Goal: Find specific page/section: Find specific page/section

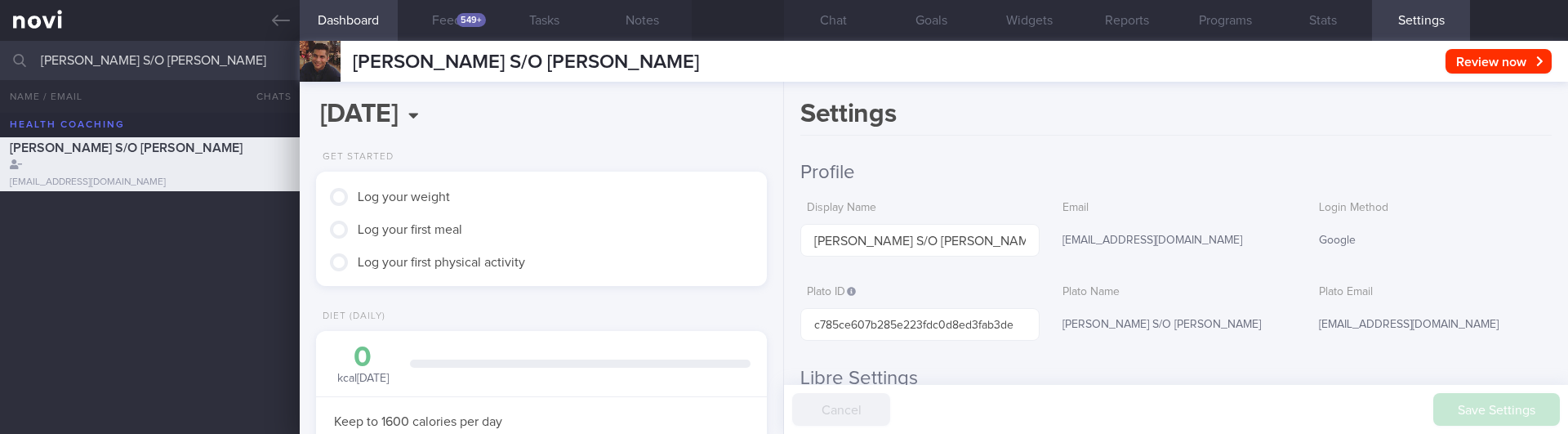
select select "8"
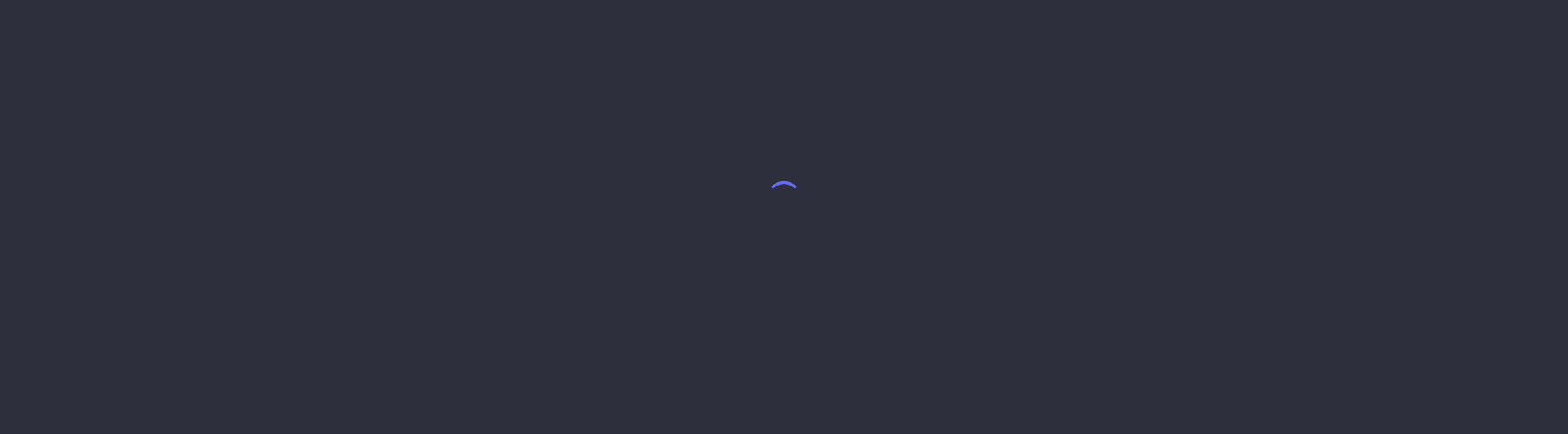
select select "8"
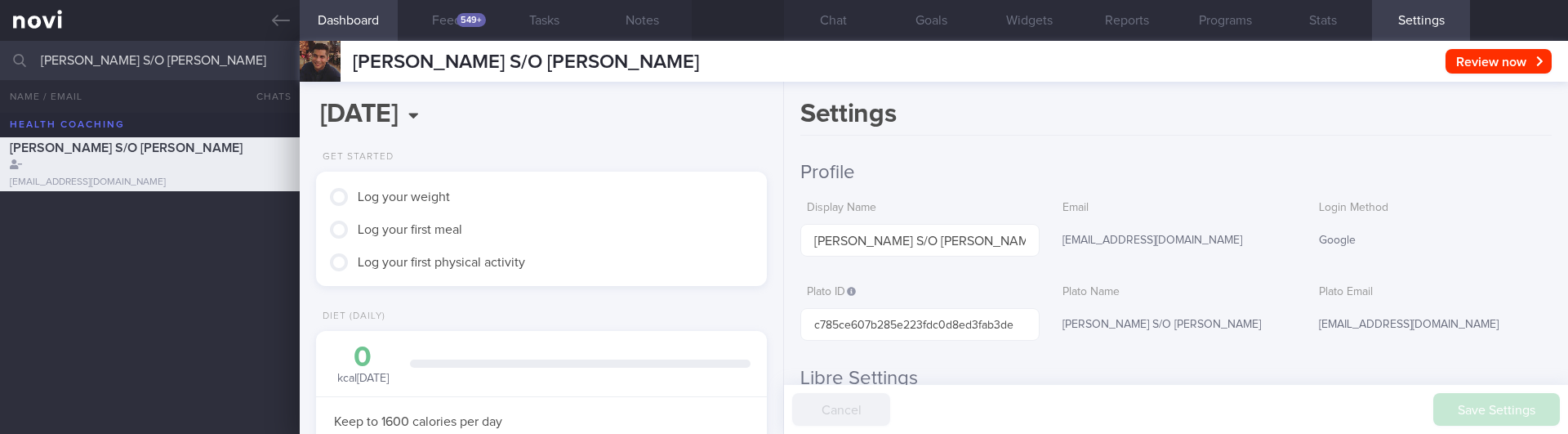
scroll to position [215, 429]
click at [1163, 113] on h1 "Settings" at bounding box center [1175, 117] width 752 height 38
click at [1158, 19] on button "Reports" at bounding box center [1126, 21] width 98 height 41
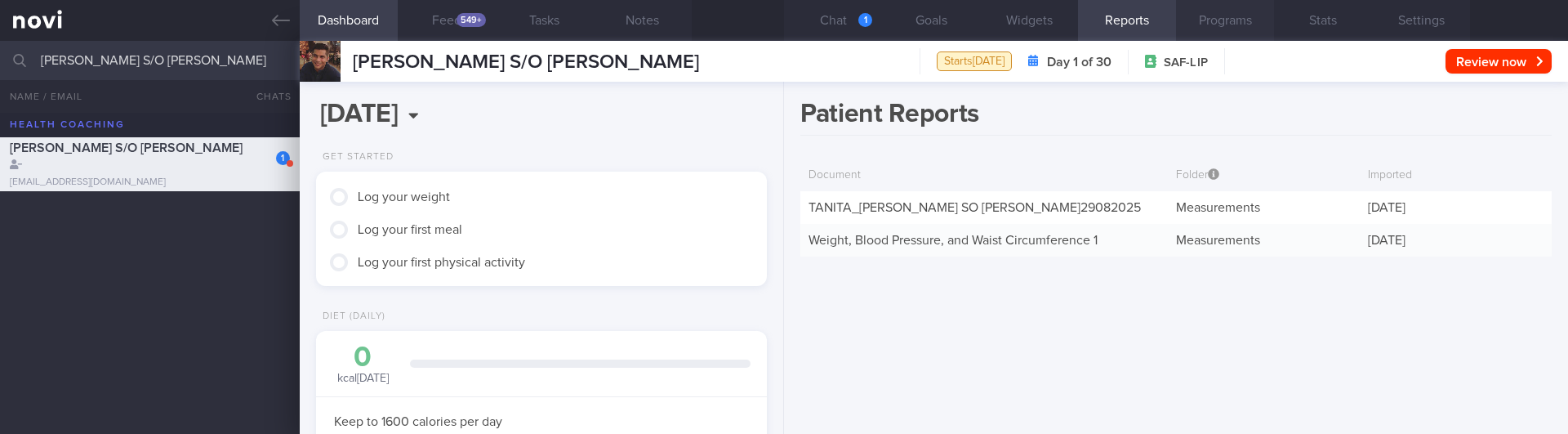
click at [1209, 16] on button "Programs" at bounding box center [1225, 21] width 98 height 41
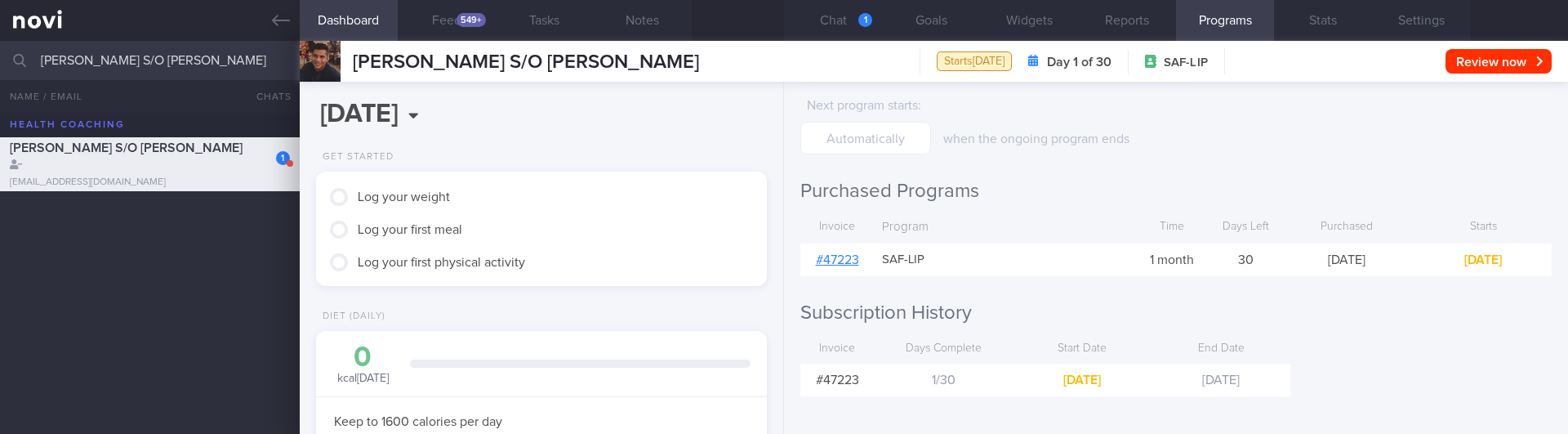
scroll to position [210, 0]
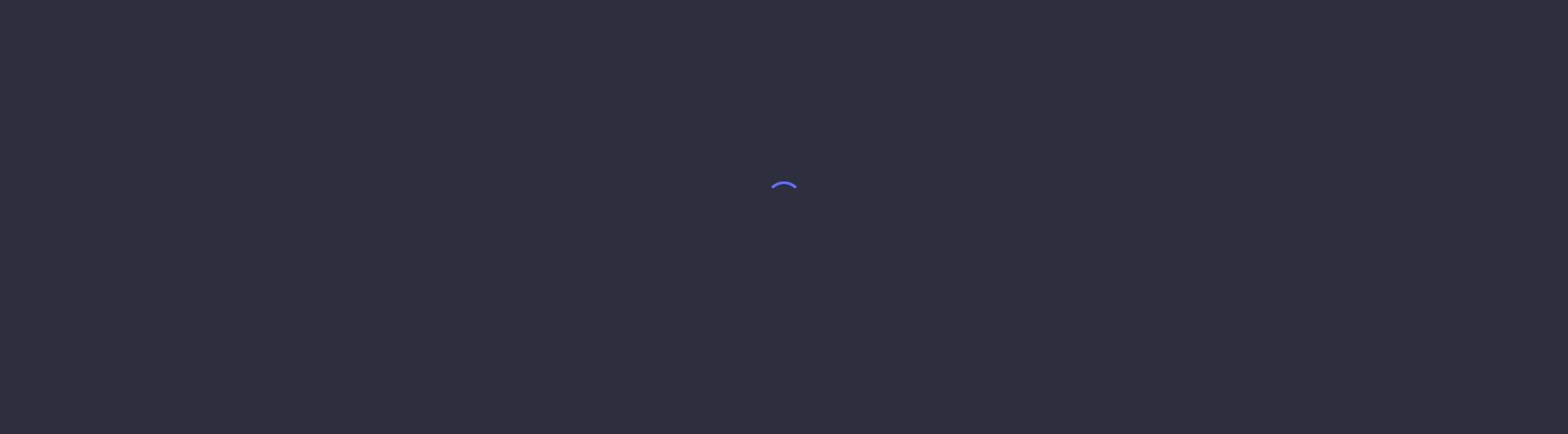
select select "8"
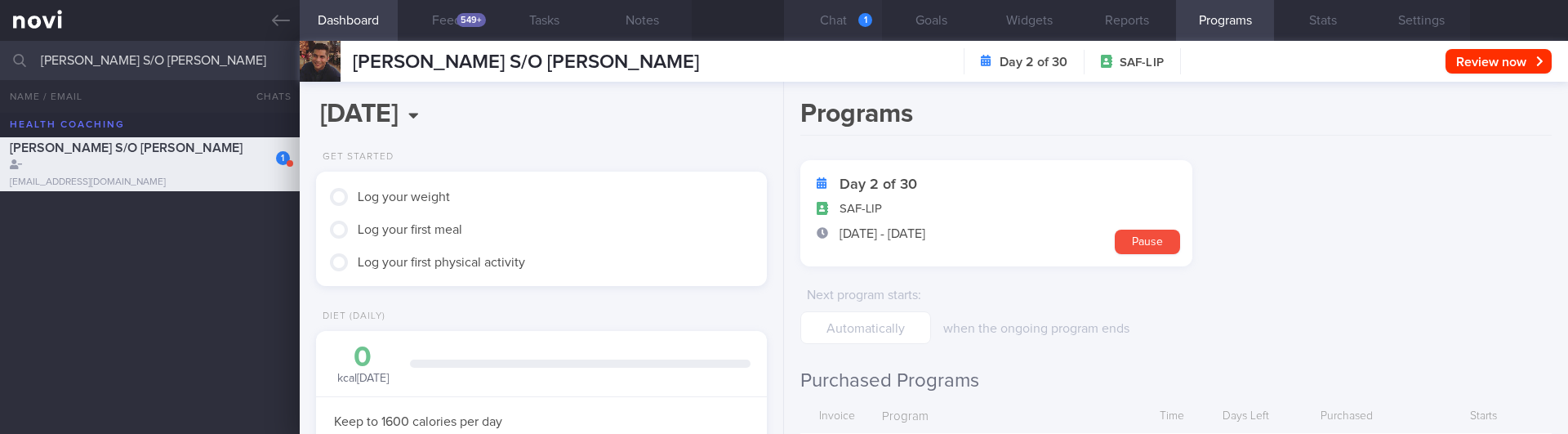
click at [835, 25] on button "Chat 1" at bounding box center [833, 21] width 98 height 41
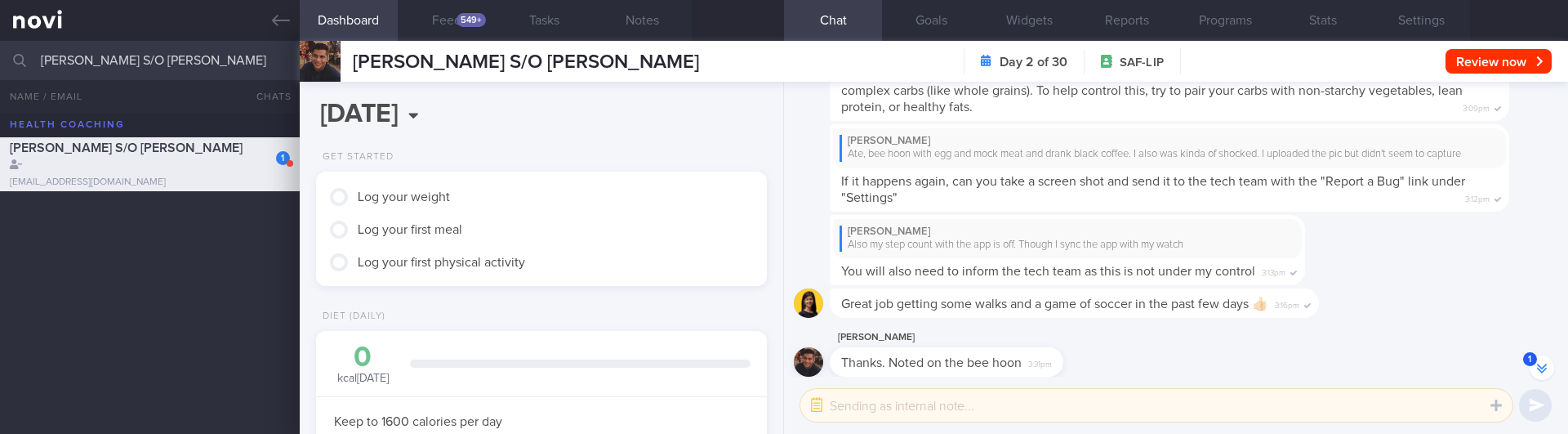
scroll to position [-229, 0]
click at [46, 25] on link at bounding box center [149, 21] width 300 height 41
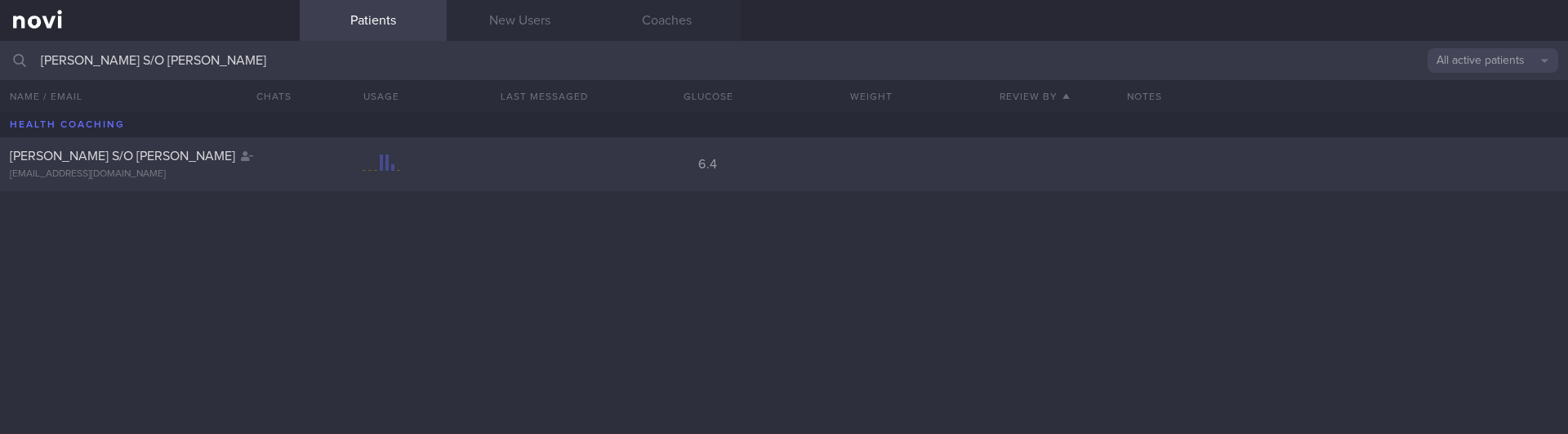
click at [225, 149] on div "[PERSON_NAME] S/O [PERSON_NAME]" at bounding box center [148, 156] width 276 height 16
select select "8"
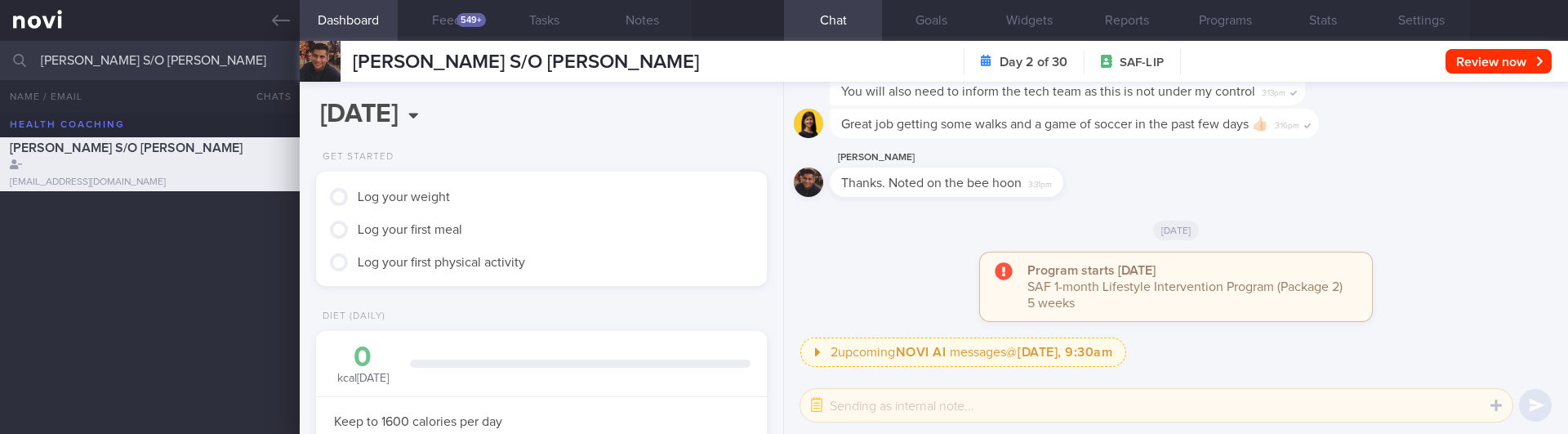
scroll to position [215, 429]
click at [471, 16] on div "549+" at bounding box center [471, 20] width 30 height 14
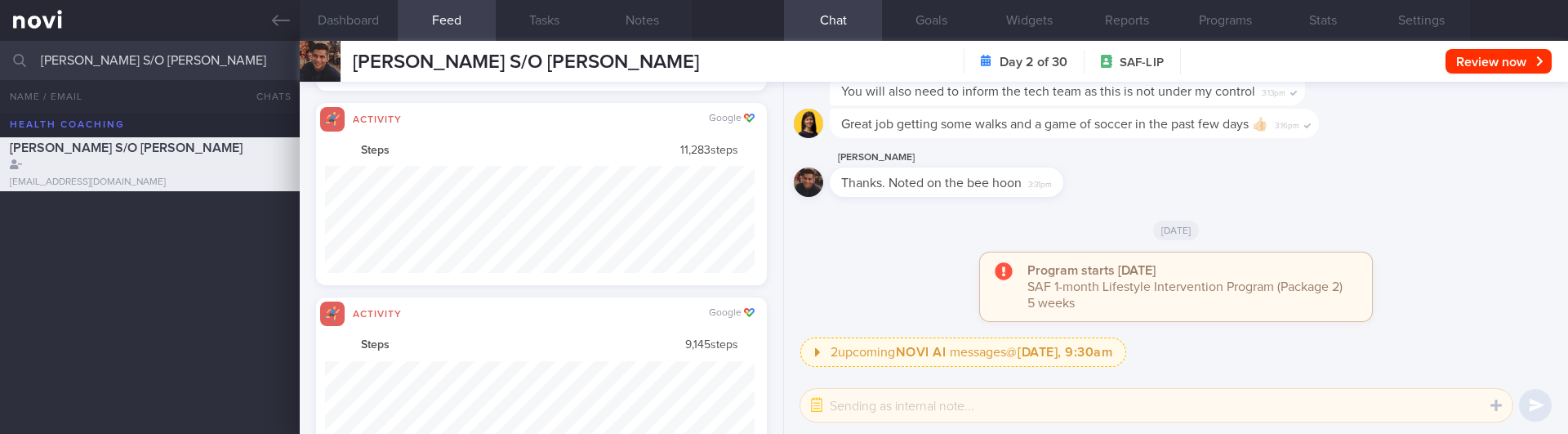
scroll to position [107, 430]
